Goal: Task Accomplishment & Management: Complete application form

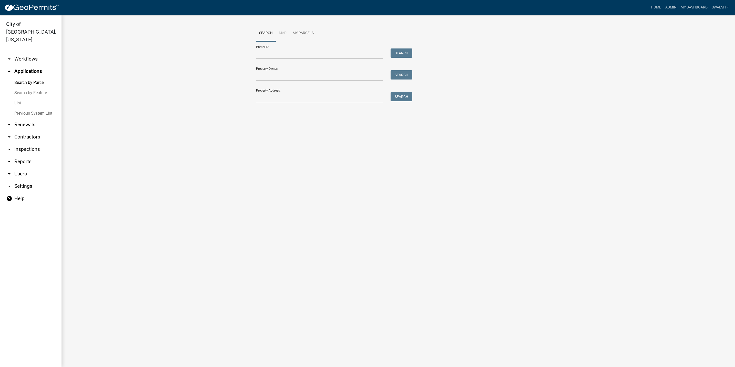
click at [35, 68] on link "arrow_drop_up Applications" at bounding box center [30, 71] width 61 height 12
click at [35, 65] on link "arrow_drop_up Applications" at bounding box center [30, 71] width 61 height 12
click at [36, 53] on link "arrow_drop_down Workflows" at bounding box center [30, 59] width 61 height 12
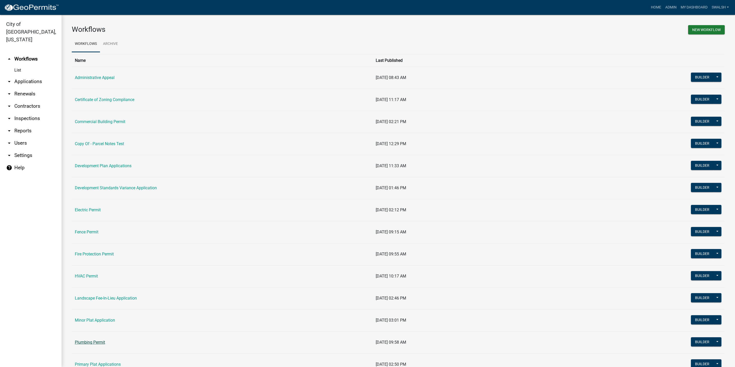
scroll to position [38, 0]
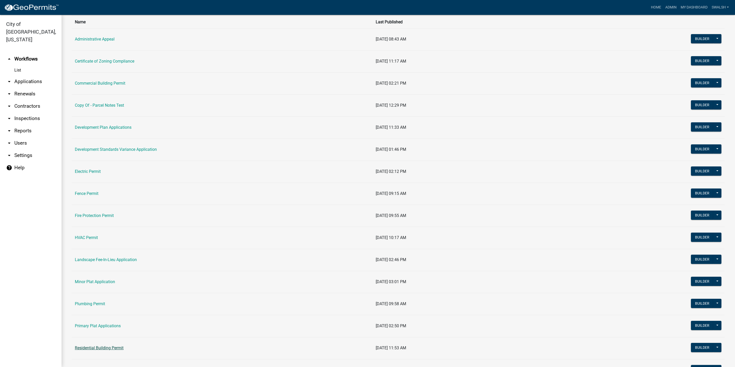
click at [91, 350] on link "Residential Building Permit" at bounding box center [99, 347] width 49 height 5
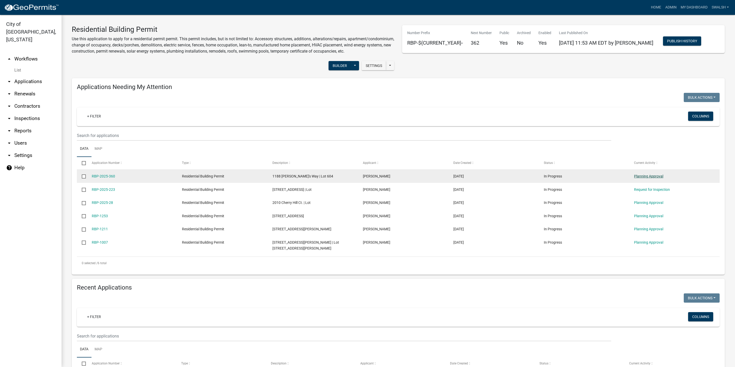
click at [647, 178] on link "Planning Approval" at bounding box center [648, 176] width 29 height 4
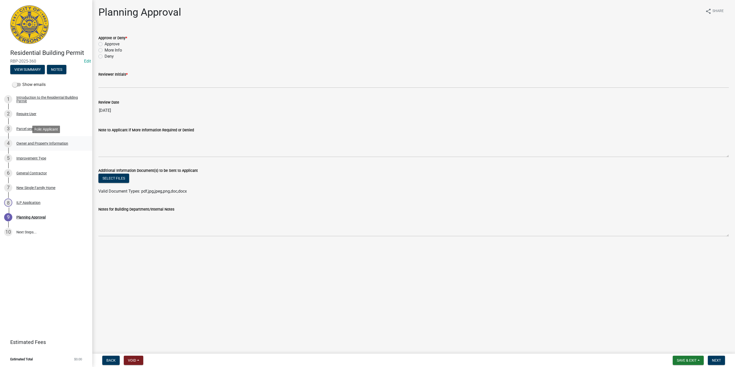
click at [53, 144] on div "Owner and Property Information" at bounding box center [42, 143] width 52 height 4
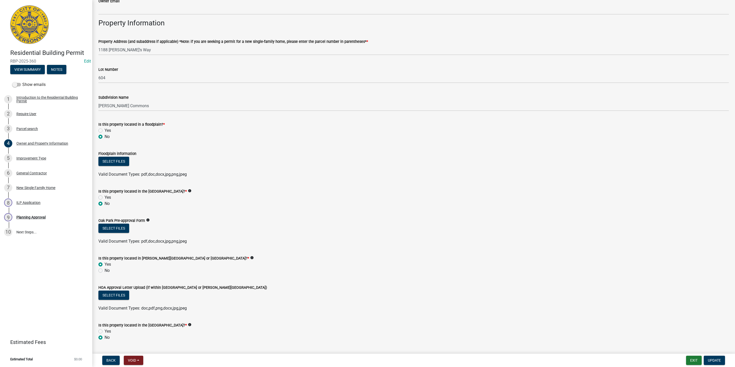
scroll to position [269, 0]
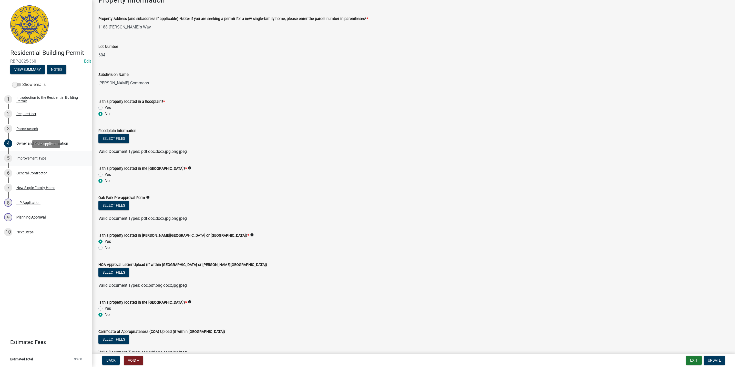
click at [45, 154] on div "5 Improvement Type" at bounding box center [44, 158] width 80 height 8
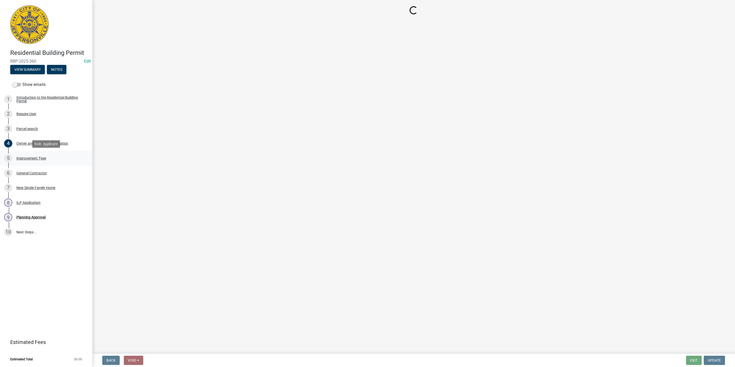
scroll to position [0, 0]
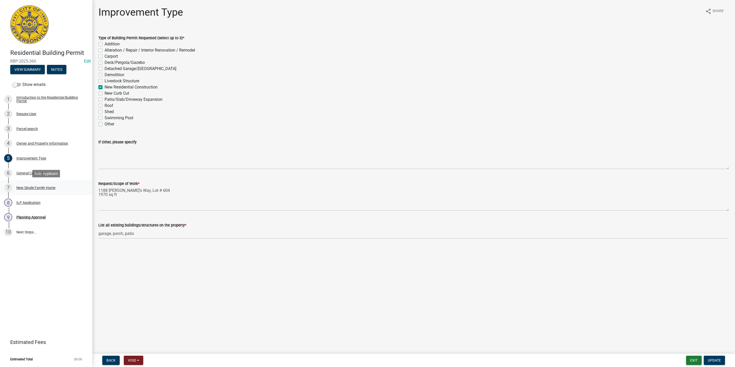
click at [41, 189] on div "7 New Single Family Home" at bounding box center [44, 187] width 80 height 8
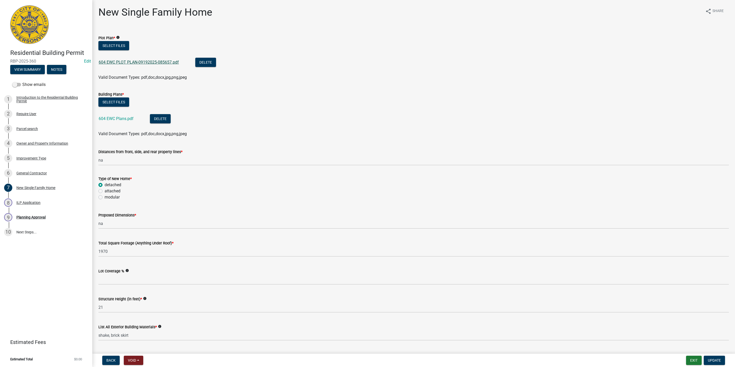
click at [125, 64] on link "604 EWC PLOT PLAN-09192025-085657.pdf" at bounding box center [139, 62] width 80 height 5
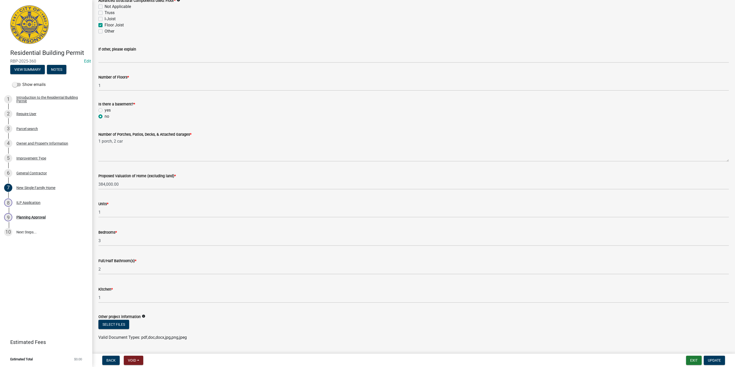
scroll to position [583, 0]
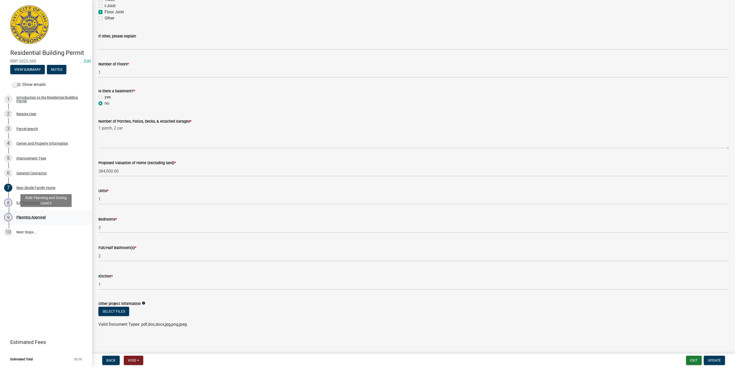
click at [46, 214] on div "9 Planning Approval" at bounding box center [44, 217] width 80 height 8
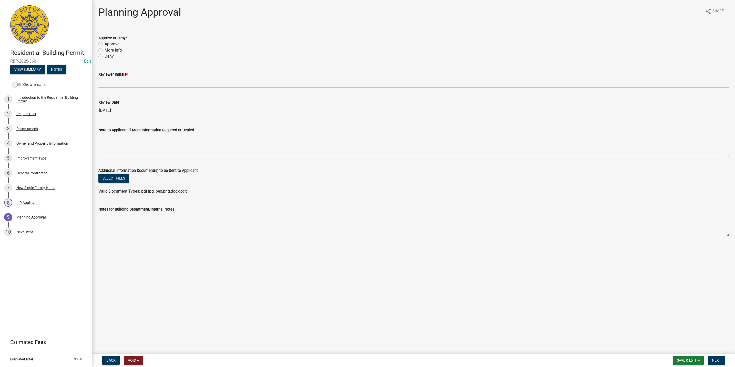
click at [111, 45] on label "Approve" at bounding box center [112, 44] width 15 height 6
click at [108, 44] on input "Approve" at bounding box center [106, 42] width 3 height 3
radio input "true"
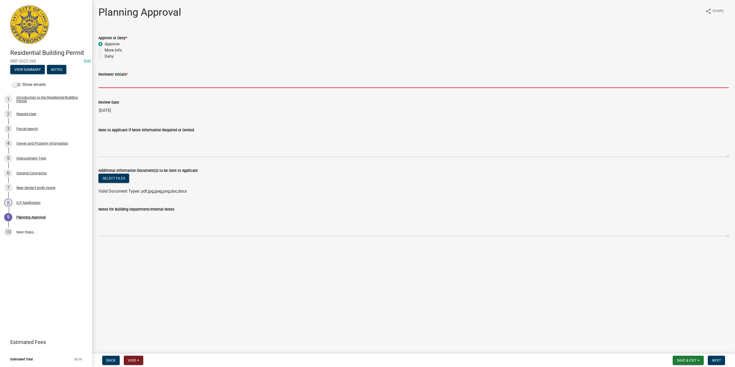
click at [111, 86] on input "Reviewer Initials *" at bounding box center [413, 82] width 630 height 11
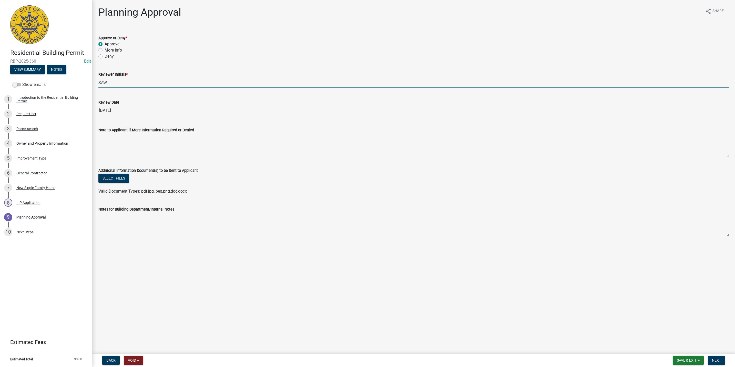
type input "SAW"
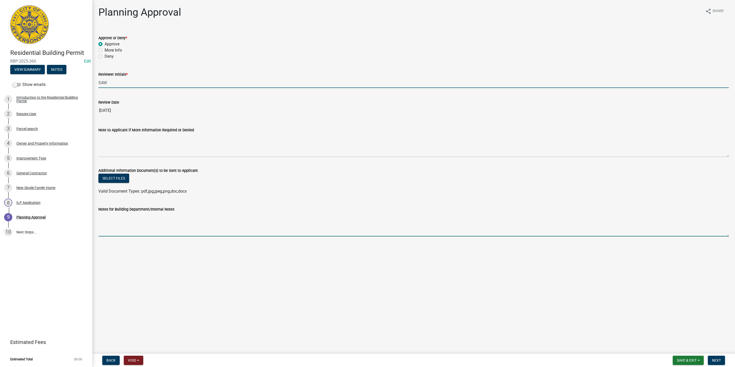
click at [272, 225] on textarea "Notes for Building Department/Internal Notes" at bounding box center [413, 224] width 630 height 24
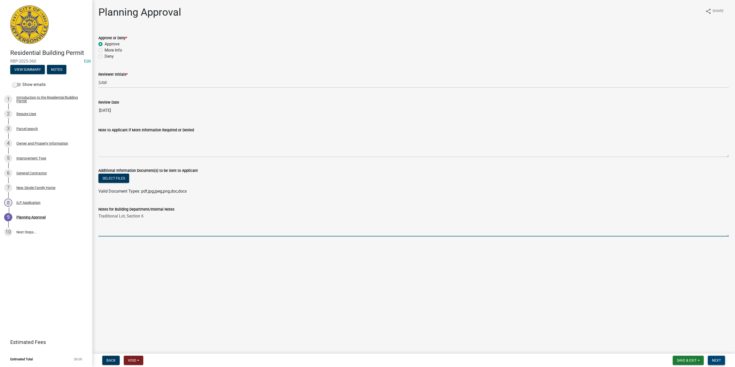
type textarea "Traditional Lot, Section 6"
click at [718, 362] on button "Next" at bounding box center [715, 359] width 17 height 9
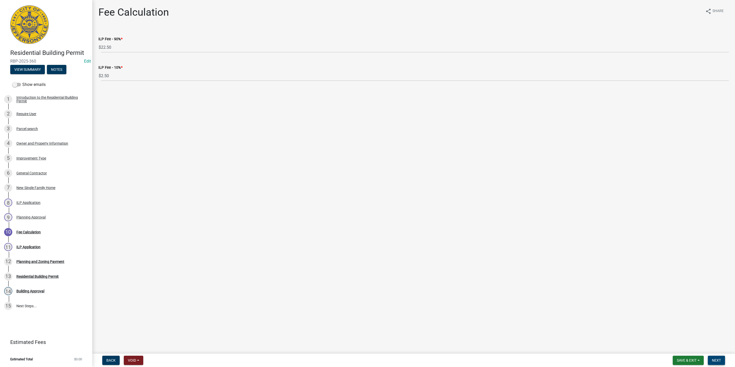
click at [718, 360] on span "Next" at bounding box center [716, 360] width 9 height 4
select select "3: 3"
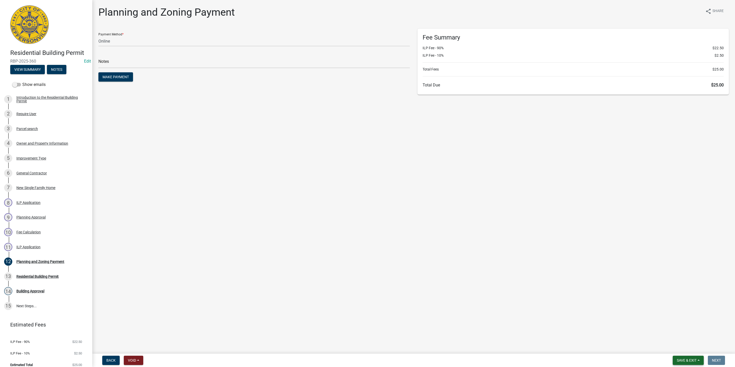
click at [700, 359] on button "Save & Exit" at bounding box center [687, 359] width 31 height 9
click at [692, 350] on button "Save & Exit" at bounding box center [682, 347] width 41 height 12
